Goal: Information Seeking & Learning: Understand process/instructions

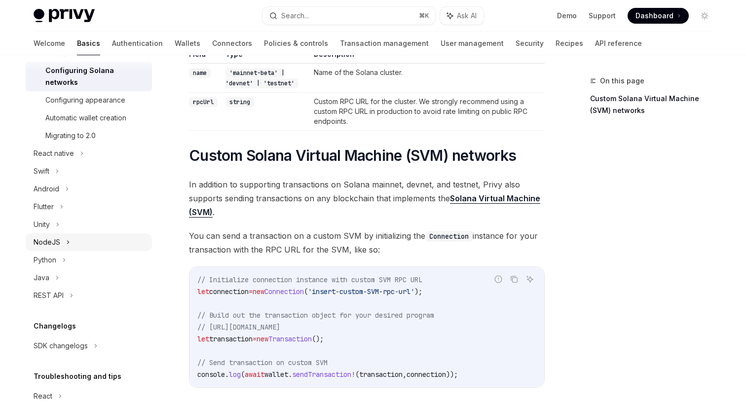
scroll to position [249, 0]
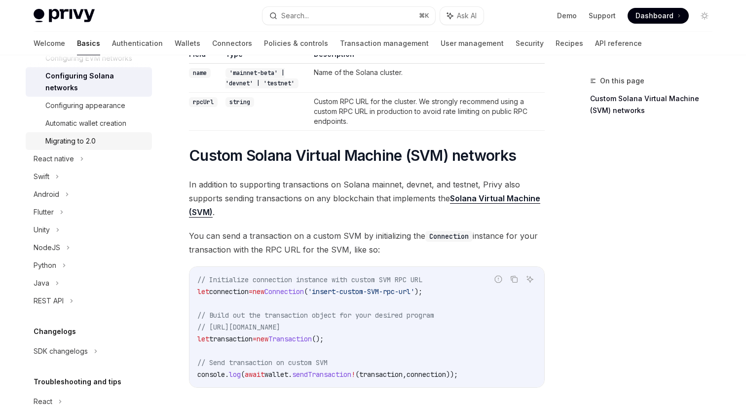
click at [106, 135] on div "Migrating to 2.0" at bounding box center [95, 141] width 101 height 12
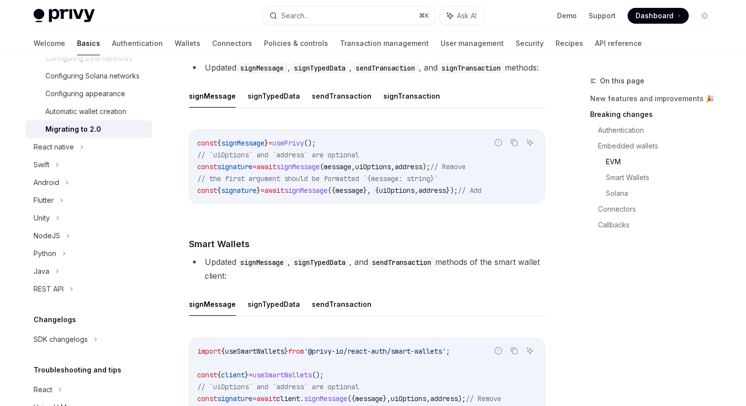
scroll to position [1465, 0]
click at [325, 107] on button "sendTransaction" at bounding box center [342, 94] width 60 height 23
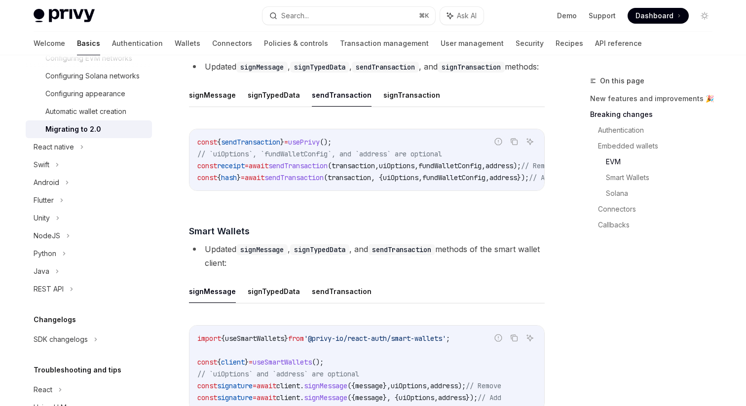
drag, startPoint x: 337, startPoint y: 215, endPoint x: 366, endPoint y: 214, distance: 29.1
click at [366, 190] on div "const { sendTransaction } = usePrivy (); // `uiOptions`, `fundWalletConfig`, an…" at bounding box center [366, 159] width 355 height 61
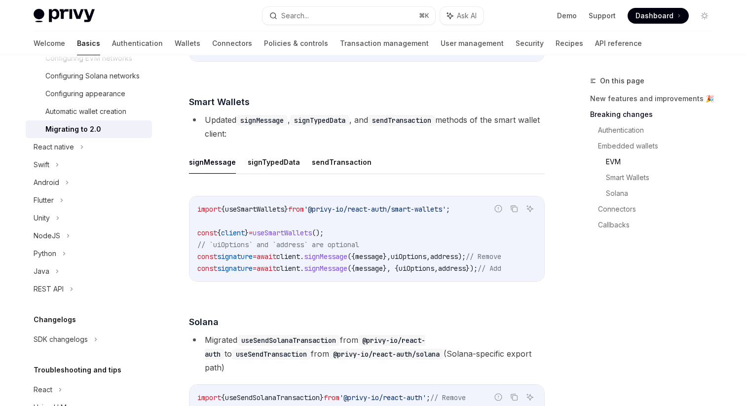
scroll to position [1595, 0]
click at [340, 173] on button "sendTransaction" at bounding box center [342, 160] width 60 height 23
type textarea "*"
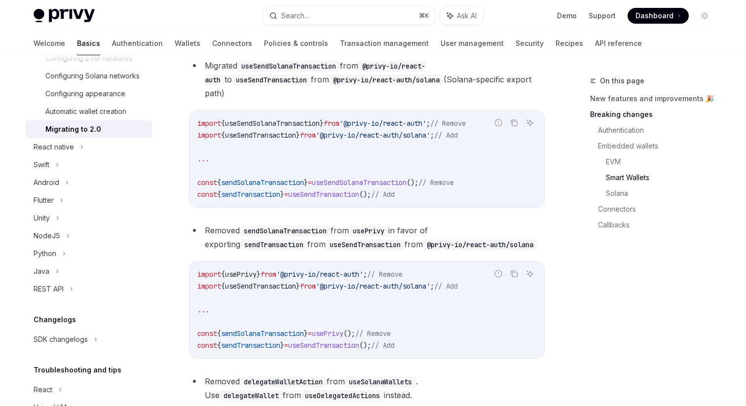
scroll to position [1869, 0]
click at [290, 139] on span "useSendTransaction" at bounding box center [260, 134] width 71 height 9
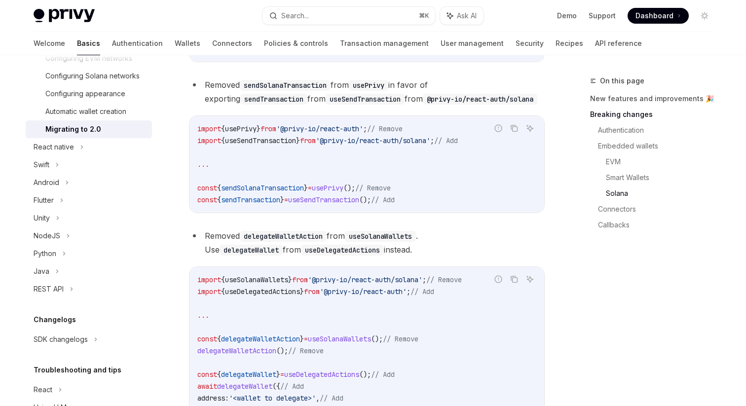
scroll to position [2017, 0]
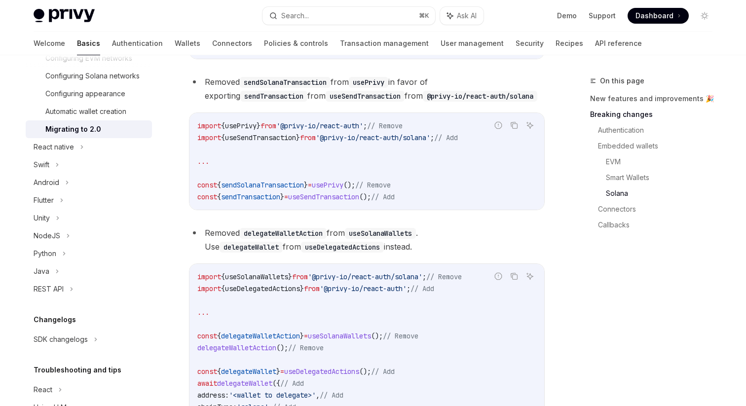
click at [284, 142] on span "useSendTransaction" at bounding box center [260, 137] width 71 height 9
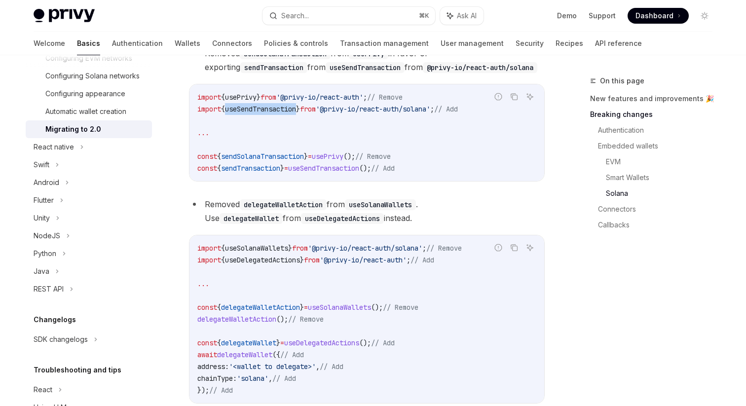
scroll to position [2048, 0]
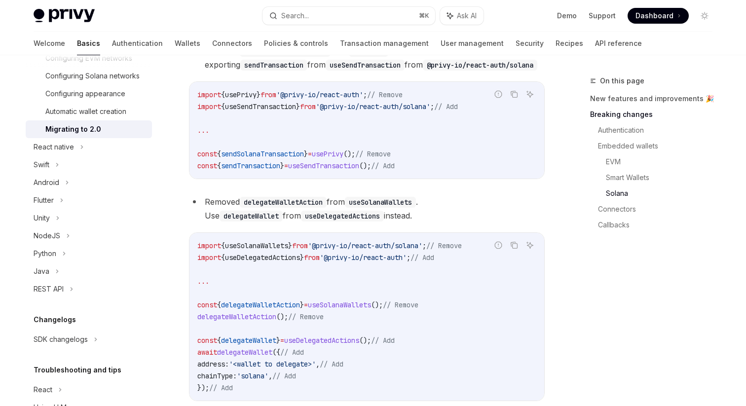
click at [262, 170] on span "sendTransaction" at bounding box center [250, 165] width 59 height 9
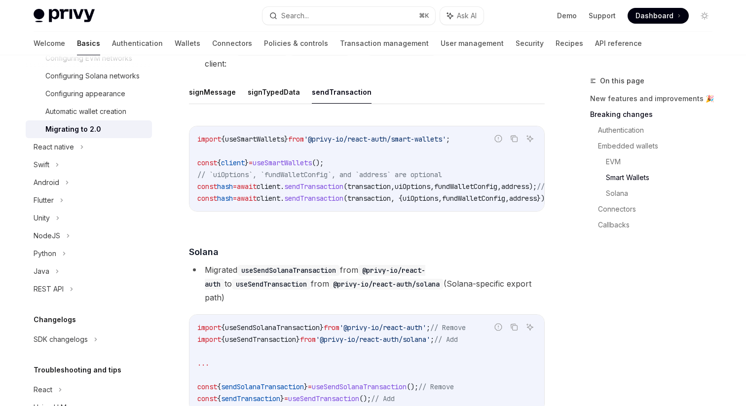
scroll to position [1663, 0]
